Goal: Task Accomplishment & Management: Manage account settings

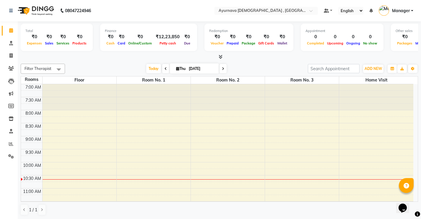
drag, startPoint x: 164, startPoint y: 67, endPoint x: 159, endPoint y: 76, distance: 9.4
click at [165, 68] on icon at bounding box center [166, 69] width 2 height 4
type input "[DATE]"
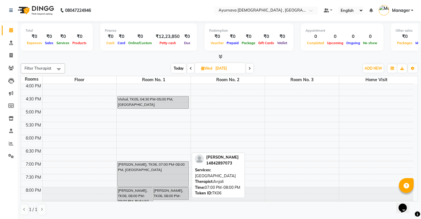
scroll to position [247, 0]
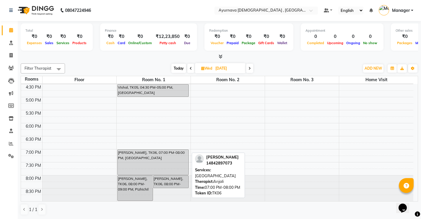
click at [132, 164] on div "[PERSON_NAME], TK06, 07:00 PM-08:00 PM, [GEOGRAPHIC_DATA]" at bounding box center [153, 161] width 71 height 25
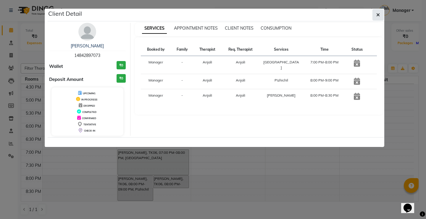
click at [297, 20] on button "button" at bounding box center [377, 14] width 11 height 11
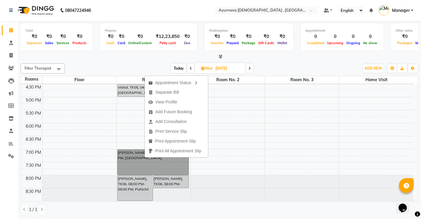
click at [227, 181] on div at bounding box center [228, 188] width 74 height 26
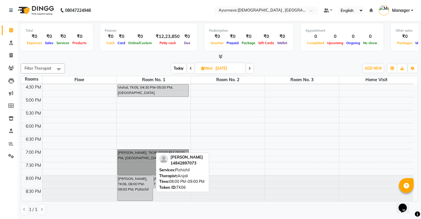
click at [145, 181] on div "[PERSON_NAME], TK06, 08:00 PM-09:00 PM, Pizhichil" at bounding box center [135, 187] width 35 height 25
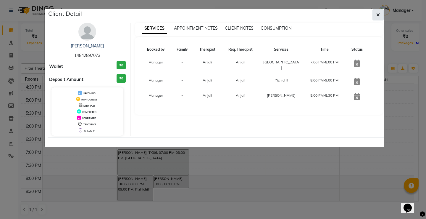
click at [297, 13] on icon "button" at bounding box center [378, 14] width 4 height 5
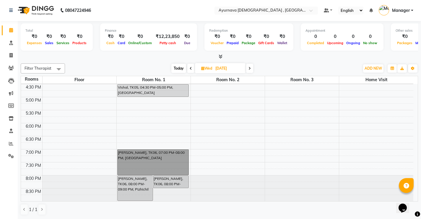
click at [213, 152] on div "7:00 AM 7:30 AM 8:00 AM 8:30 AM 9:00 AM 9:30 AM 10:00 AM 10:30 AM 11:00 AM 11:3…" at bounding box center [217, 19] width 393 height 364
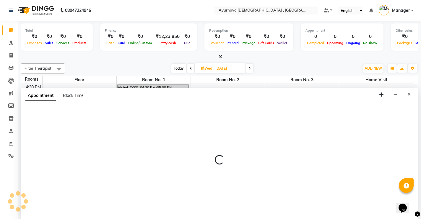
select select "1140"
select select "tentative"
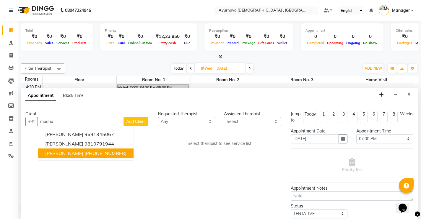
click at [90, 155] on ngb-highlight "[PHONE_NUMBER]" at bounding box center [106, 153] width 42 height 6
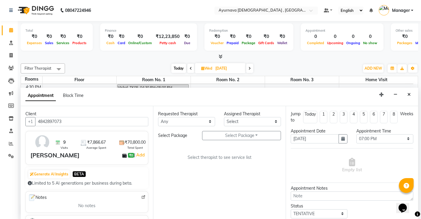
type input "4842897073"
click at [194, 119] on select "Any [PERSON_NAME] ji [PERSON_NAME] [PERSON_NAME] S Dr [PERSON_NAME] Dr. [PERSON…" at bounding box center [186, 121] width 57 height 9
select select "68703"
click at [158, 117] on select "Any [PERSON_NAME] ji [PERSON_NAME] [PERSON_NAME] S Dr [PERSON_NAME] Dr. [PERSON…" at bounding box center [186, 121] width 57 height 9
select select "68703"
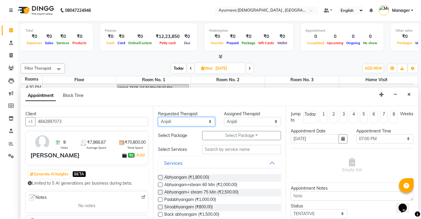
click at [199, 123] on select "Any [PERSON_NAME] ji [PERSON_NAME] [PERSON_NAME] S Dr [PERSON_NAME] Dr. [PERSON…" at bounding box center [186, 121] width 57 height 9
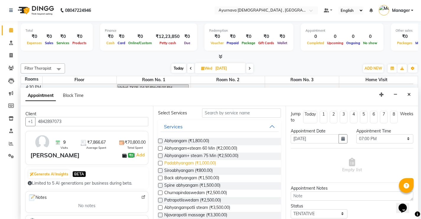
scroll to position [0, 0]
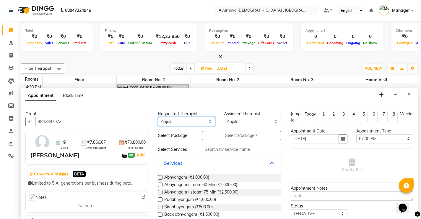
click at [206, 121] on select "Any [PERSON_NAME] ji [PERSON_NAME] [PERSON_NAME] S Dr [PERSON_NAME] Dr. [PERSON…" at bounding box center [186, 121] width 57 height 9
select select "83763"
click at [158, 117] on select "Any [PERSON_NAME] ji [PERSON_NAME] [PERSON_NAME] S Dr [PERSON_NAME] Dr. [PERSON…" at bounding box center [186, 121] width 57 height 9
select select "83763"
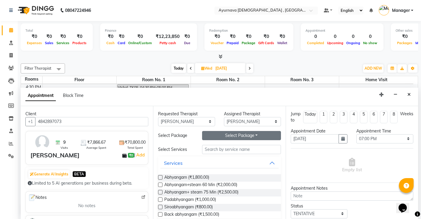
click at [220, 138] on button "Select Package Toggle Dropdown" at bounding box center [241, 135] width 79 height 9
click at [221, 145] on li "[PERSON_NAME]" at bounding box center [226, 147] width 47 height 9
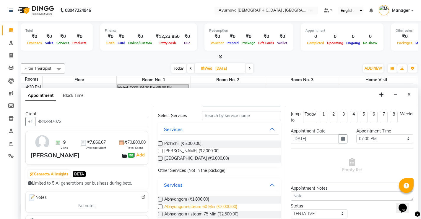
scroll to position [30, 0]
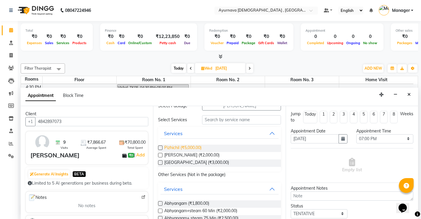
click at [180, 147] on span "Pizhichil (₹5,000.00)" at bounding box center [182, 147] width 37 height 7
checkbox input "true"
select select "2652"
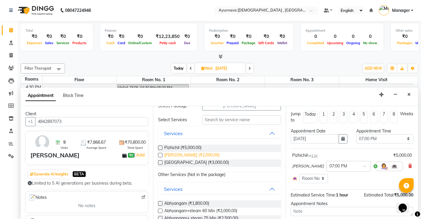
checkbox input "false"
click at [179, 157] on span "[PERSON_NAME] (₹2,000.00)" at bounding box center [191, 155] width 55 height 7
checkbox input "false"
select select "2652"
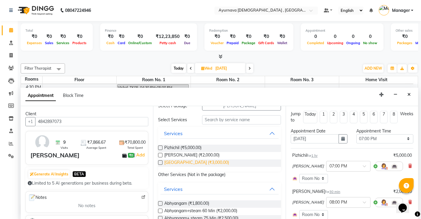
click at [181, 164] on span "[GEOGRAPHIC_DATA] (₹3,000.00)" at bounding box center [196, 162] width 65 height 7
checkbox input "false"
select select "2652"
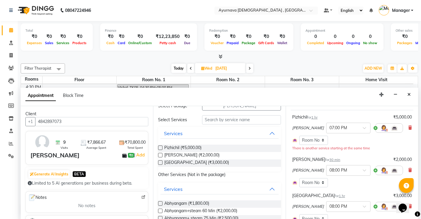
scroll to position [118, 0]
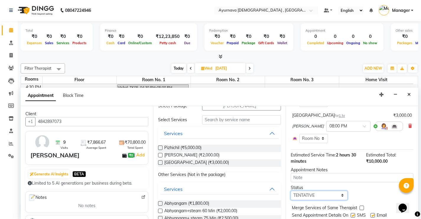
click at [297, 181] on select "Select TENTATIVE CONFIRM UPCOMING" at bounding box center [319, 194] width 57 height 9
select select "upcoming"
click at [291, 181] on select "Select TENTATIVE CONFIRM UPCOMING" at bounding box center [319, 194] width 57 height 9
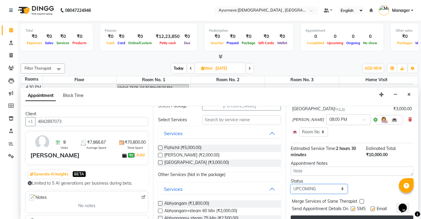
scroll to position [137, 0]
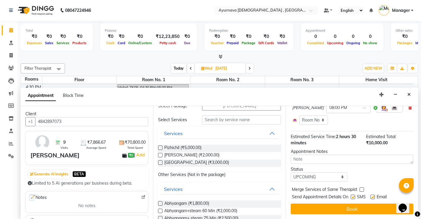
click at [297, 181] on label at bounding box center [353, 196] width 4 height 4
click at [297, 181] on input "checkbox" at bounding box center [353, 197] width 4 height 4
checkbox input "false"
click at [297, 181] on label at bounding box center [373, 196] width 4 height 4
click at [297, 181] on input "checkbox" at bounding box center [373, 197] width 4 height 4
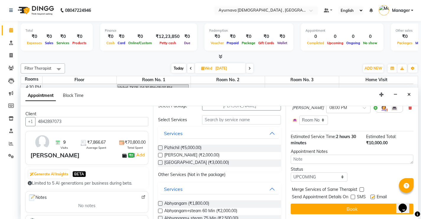
checkbox input "false"
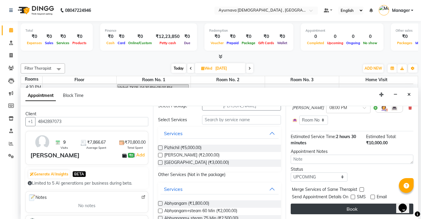
click at [297, 181] on button "Book" at bounding box center [352, 208] width 123 height 11
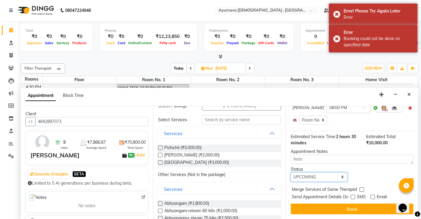
click at [297, 177] on select "Select TENTATIVE CONFIRM UPCOMING" at bounding box center [319, 176] width 57 height 9
click at [297, 96] on icon "Close" at bounding box center [409, 94] width 3 height 4
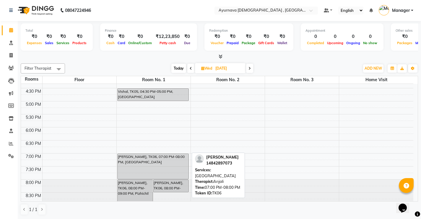
scroll to position [247, 0]
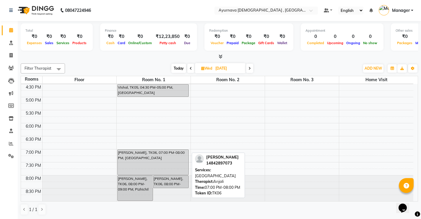
click at [163, 164] on div "[PERSON_NAME], TK06, 07:00 PM-08:00 PM, [GEOGRAPHIC_DATA]" at bounding box center [153, 161] width 71 height 25
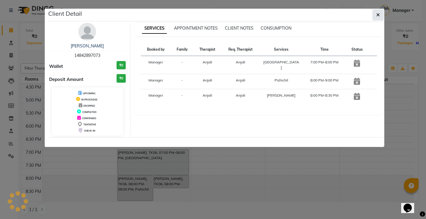
click at [297, 14] on button "button" at bounding box center [377, 14] width 11 height 11
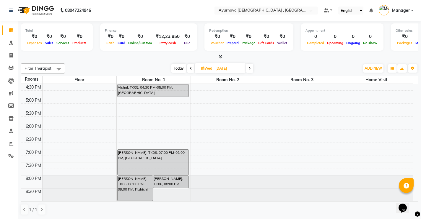
click at [250, 66] on span at bounding box center [249, 68] width 7 height 9
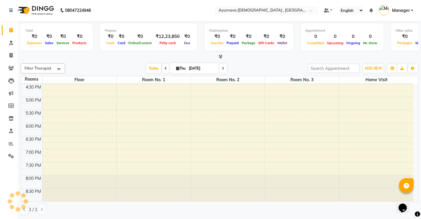
scroll to position [78, 0]
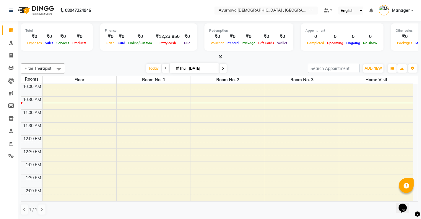
click at [165, 69] on icon at bounding box center [166, 69] width 2 height 4
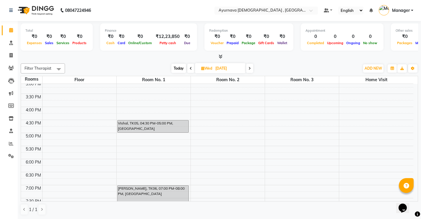
scroll to position [226, 0]
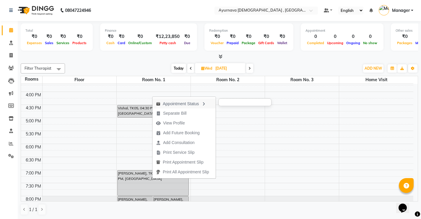
click at [181, 104] on div "Appointment Status" at bounding box center [184, 103] width 63 height 10
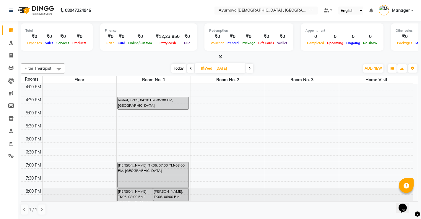
scroll to position [247, 0]
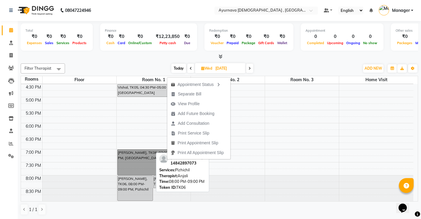
click at [143, 181] on div "[PERSON_NAME], TK06, 08:00 PM-09:00 PM, Pizhichil" at bounding box center [135, 187] width 35 height 25
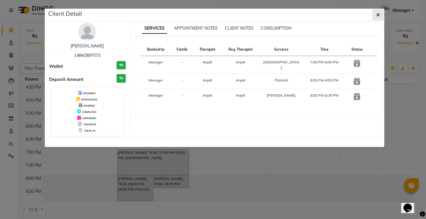
click at [297, 14] on icon "button" at bounding box center [378, 14] width 4 height 5
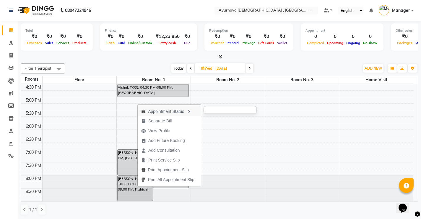
click at [180, 111] on div "Appointment Status" at bounding box center [169, 111] width 63 height 10
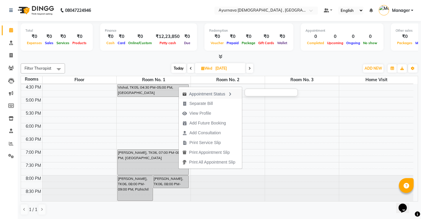
click at [212, 95] on div "Appointment Status" at bounding box center [210, 93] width 63 height 10
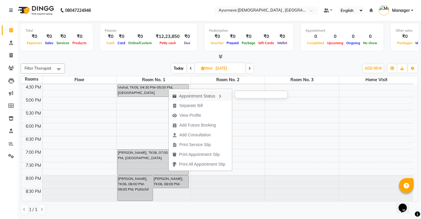
click at [222, 96] on icon "button" at bounding box center [220, 96] width 5 height 4
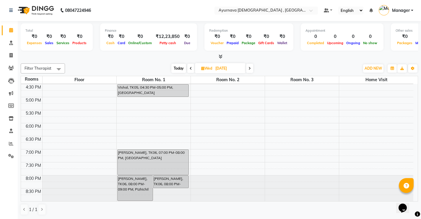
click at [250, 69] on icon at bounding box center [250, 69] width 2 height 4
type input "[DATE]"
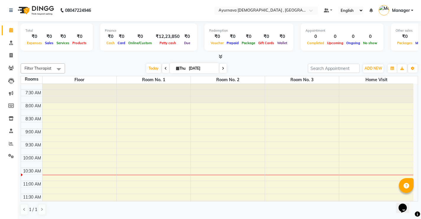
scroll to position [0, 0]
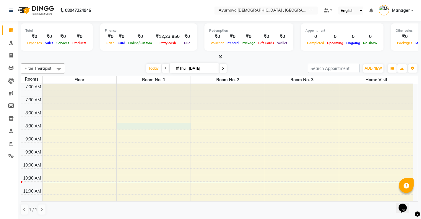
select select "tentative"
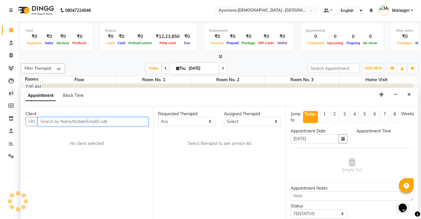
select select "510"
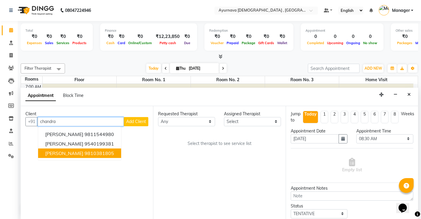
click at [85, 153] on ngb-highlight "9810381805" at bounding box center [100, 153] width 30 height 6
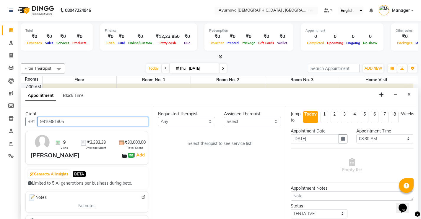
type input "9810381805"
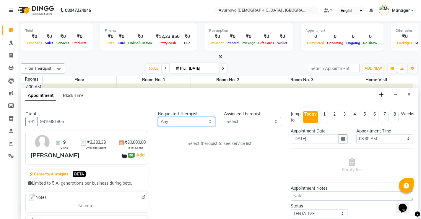
click at [184, 121] on select "Any [PERSON_NAME] ji [PERSON_NAME] [PERSON_NAME] S Dr [PERSON_NAME] Dr. [PERSON…" at bounding box center [186, 121] width 57 height 9
select select "87272"
click at [158, 117] on select "Any [PERSON_NAME] ji [PERSON_NAME] [PERSON_NAME] S Dr [PERSON_NAME] Dr. [PERSON…" at bounding box center [186, 121] width 57 height 9
select select "87272"
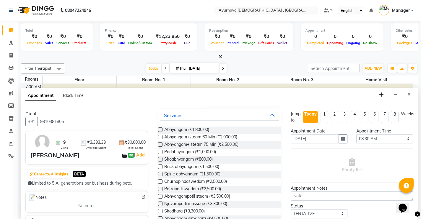
scroll to position [30, 0]
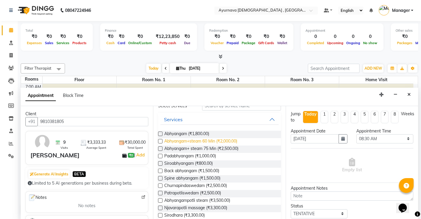
click at [212, 143] on span "Abhyangam+steam 60 Min (₹2,000.00)" at bounding box center [200, 141] width 73 height 7
checkbox input "true"
select select "2651"
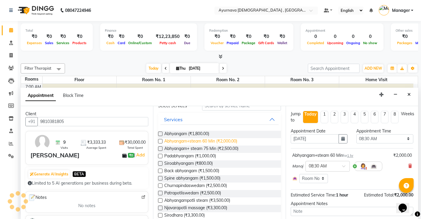
checkbox input "false"
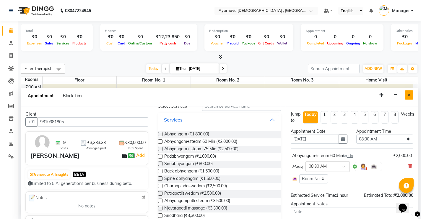
click at [297, 96] on icon "Close" at bounding box center [409, 95] width 3 height 4
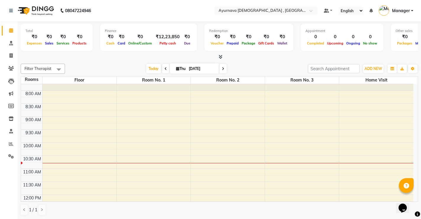
scroll to position [30, 0]
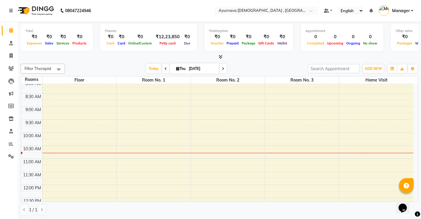
select select "tentative"
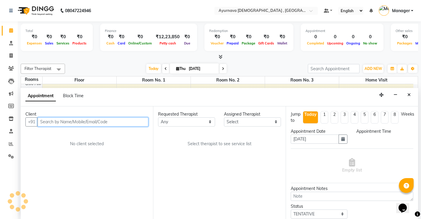
scroll to position [0, 0]
select select "510"
click at [114, 123] on input "text" at bounding box center [93, 121] width 111 height 9
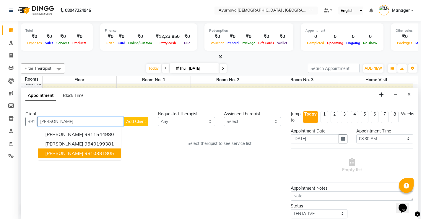
click at [92, 154] on ngb-highlight "9810381805" at bounding box center [100, 153] width 30 height 6
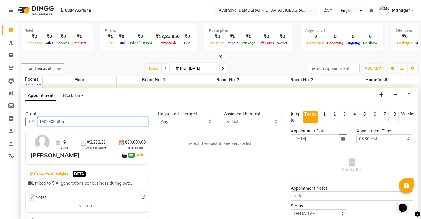
type input "9810381805"
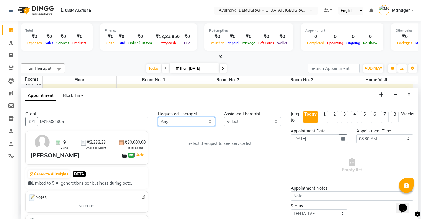
click at [184, 125] on select "Any [PERSON_NAME] ji [PERSON_NAME] [PERSON_NAME] S Dr [PERSON_NAME] Dr. [PERSON…" at bounding box center [186, 121] width 57 height 9
select select "87272"
click at [158, 117] on select "Any [PERSON_NAME] ji [PERSON_NAME] [PERSON_NAME] S Dr [PERSON_NAME] Dr. [PERSON…" at bounding box center [186, 121] width 57 height 9
select select "87272"
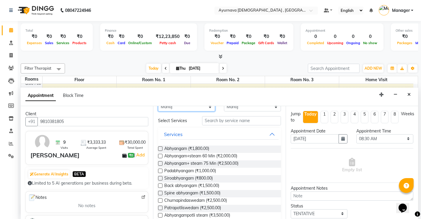
scroll to position [30, 0]
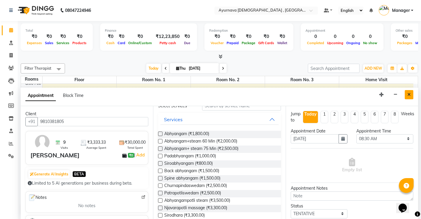
click at [297, 92] on button "Close" at bounding box center [409, 94] width 9 height 9
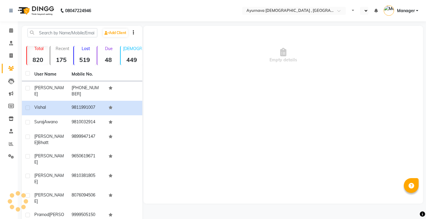
select select "en"
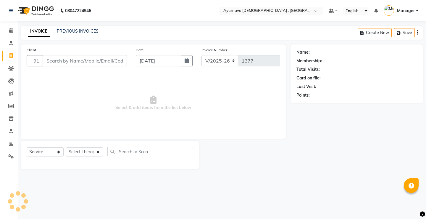
select select "5587"
select select "service"
drag, startPoint x: 9, startPoint y: 32, endPoint x: 11, endPoint y: 30, distance: 3.0
click at [9, 32] on icon at bounding box center [11, 30] width 4 height 4
